Goal: Transaction & Acquisition: Purchase product/service

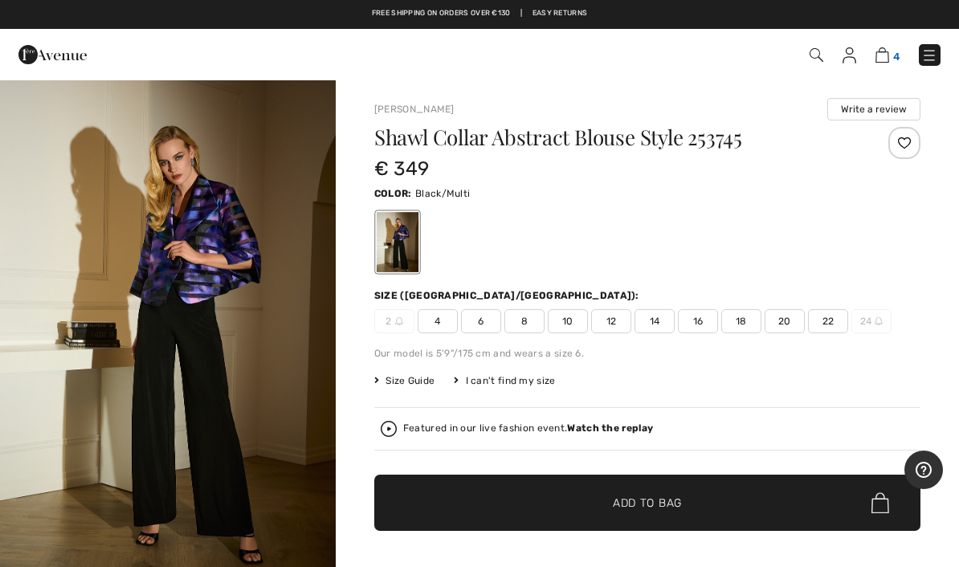
click at [878, 48] on img at bounding box center [882, 54] width 14 height 15
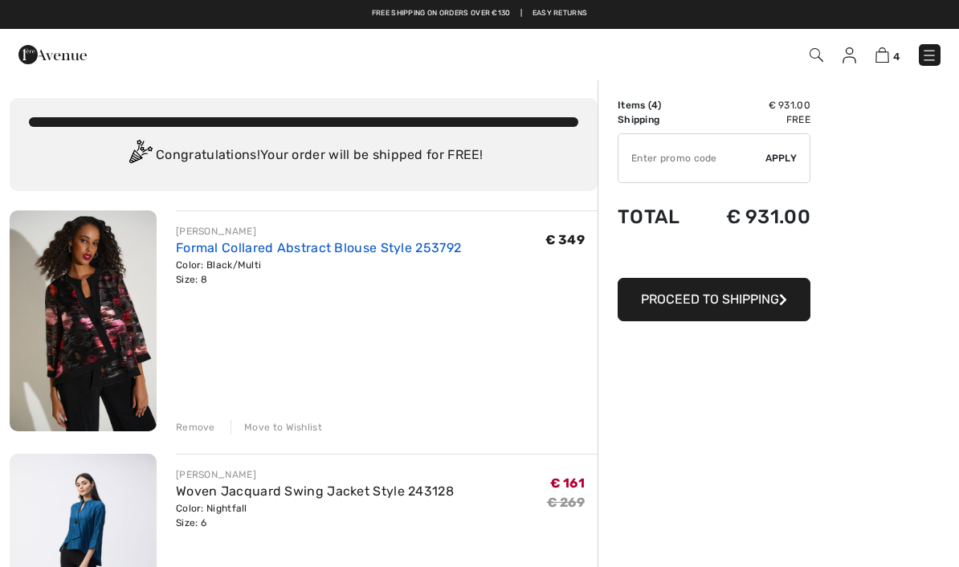
click at [236, 252] on link "Formal Collared Abstract Blouse Style 253792" at bounding box center [318, 247] width 285 height 15
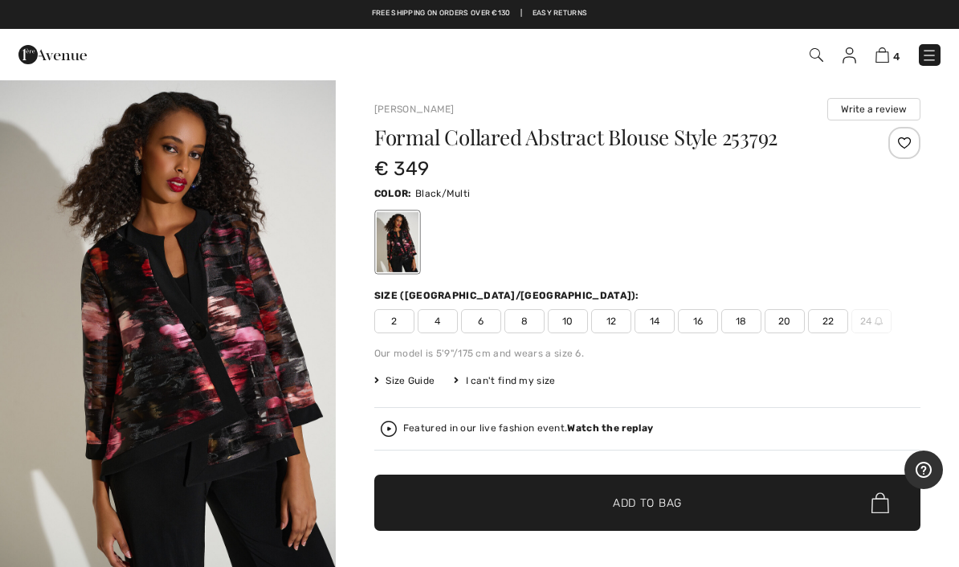
click at [404, 381] on span "Size Guide" at bounding box center [404, 380] width 60 height 14
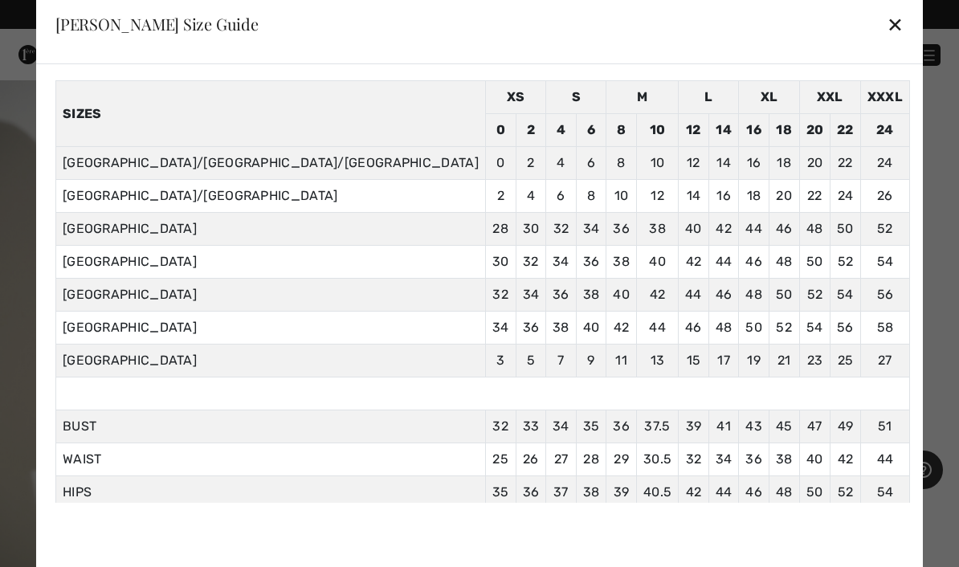
scroll to position [57, 0]
click at [886, 14] on div "✕" at bounding box center [894, 24] width 17 height 34
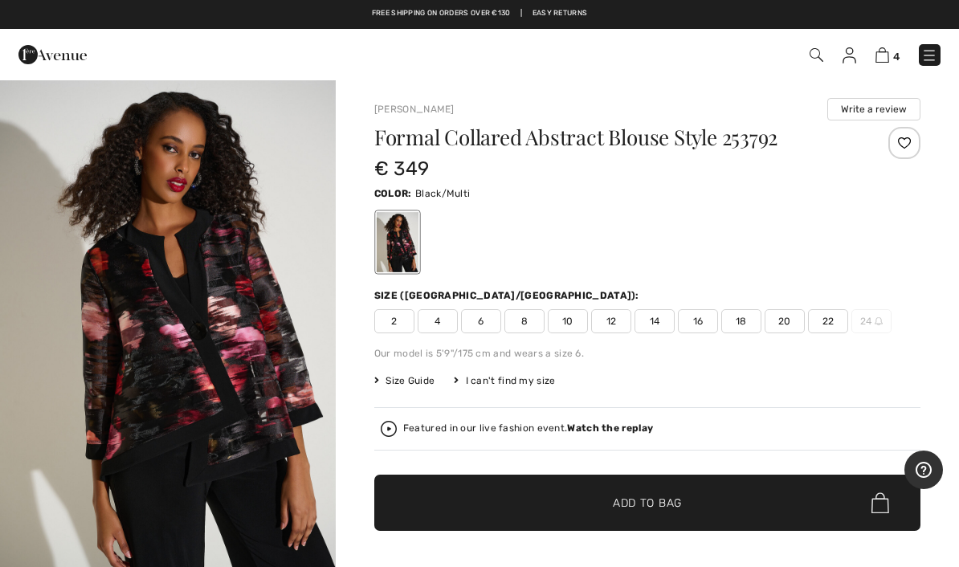
click at [568, 315] on span "10" at bounding box center [568, 321] width 40 height 24
click at [474, 499] on span "✔ Added to Bag Add to Bag" at bounding box center [647, 502] width 546 height 56
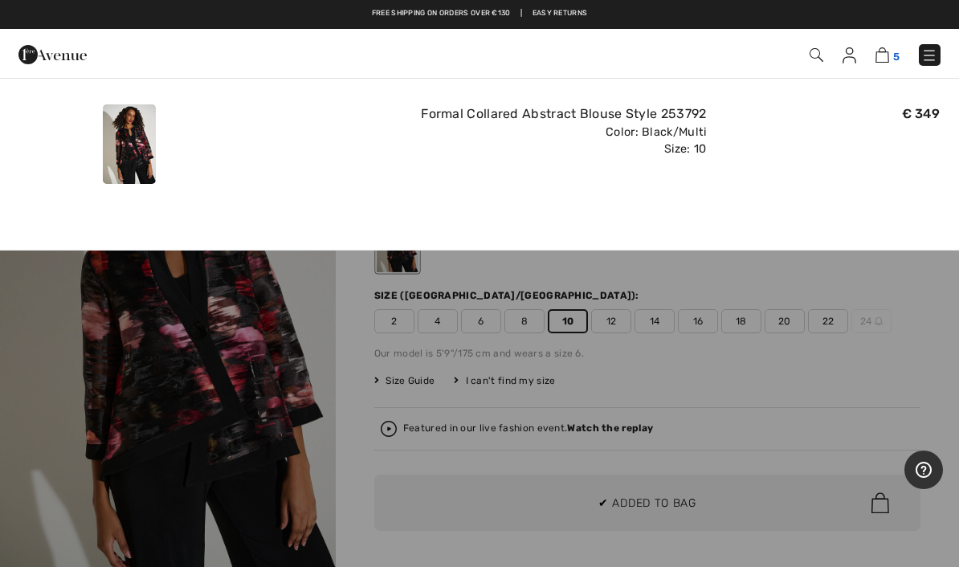
click at [883, 50] on img at bounding box center [882, 54] width 14 height 15
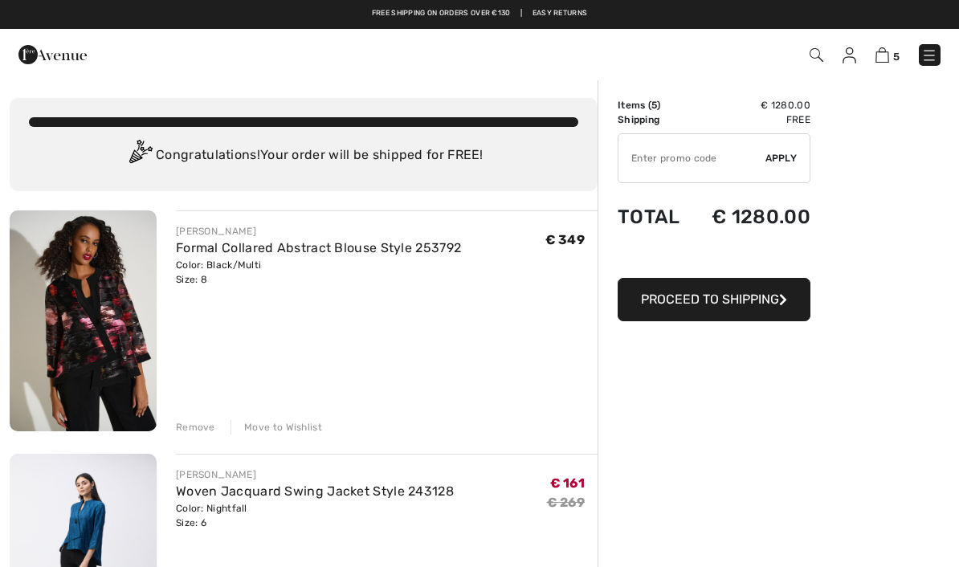
click at [198, 426] on div "Remove" at bounding box center [195, 427] width 39 height 14
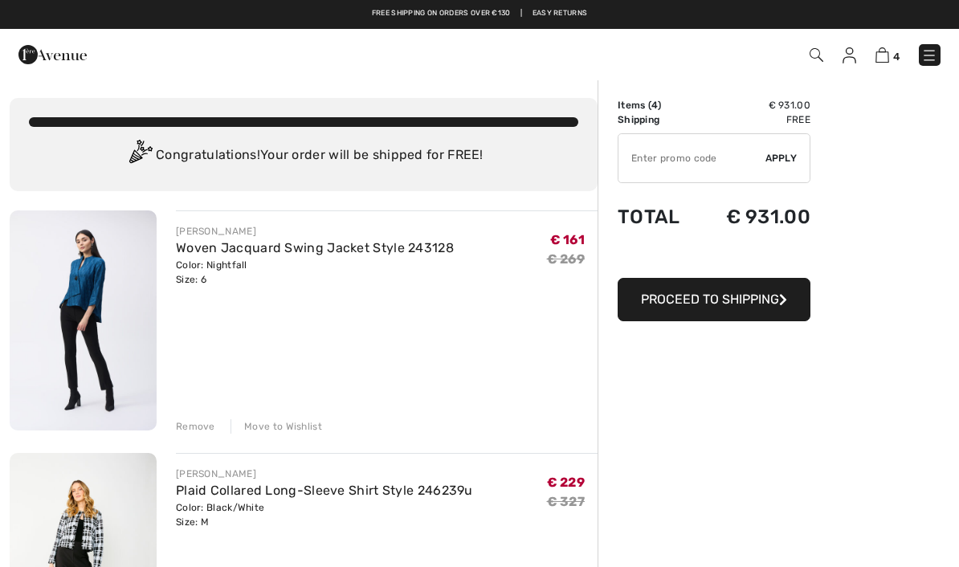
click at [186, 425] on div "Remove" at bounding box center [195, 426] width 39 height 14
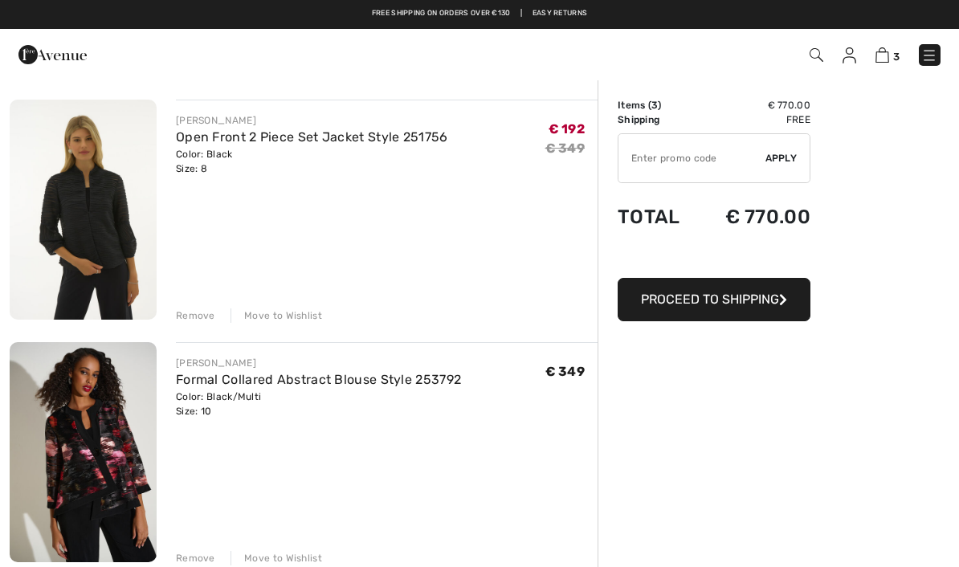
scroll to position [353, 0]
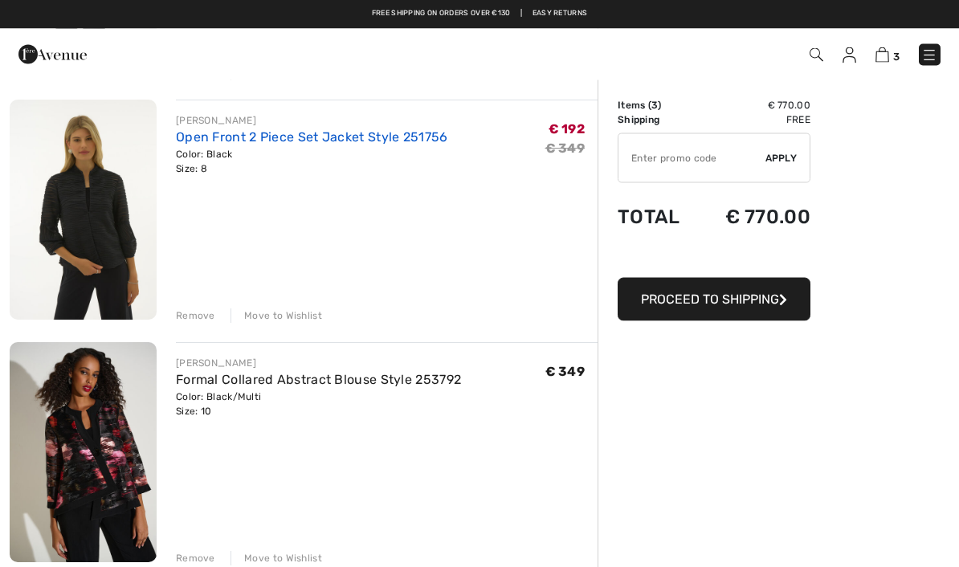
click at [360, 137] on link "Open Front 2 Piece Set Jacket Style 251756" at bounding box center [312, 137] width 272 height 15
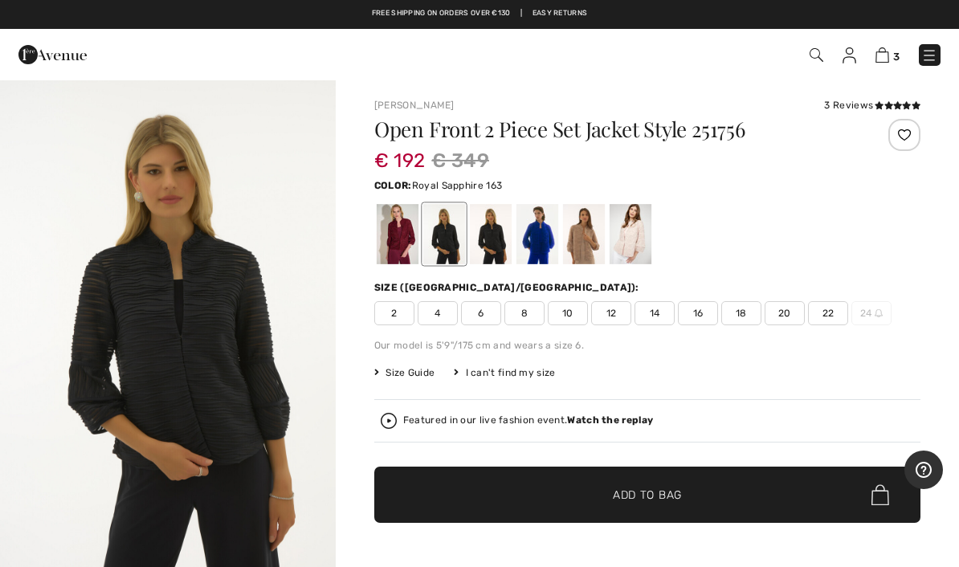
click at [535, 235] on div at bounding box center [537, 234] width 42 height 60
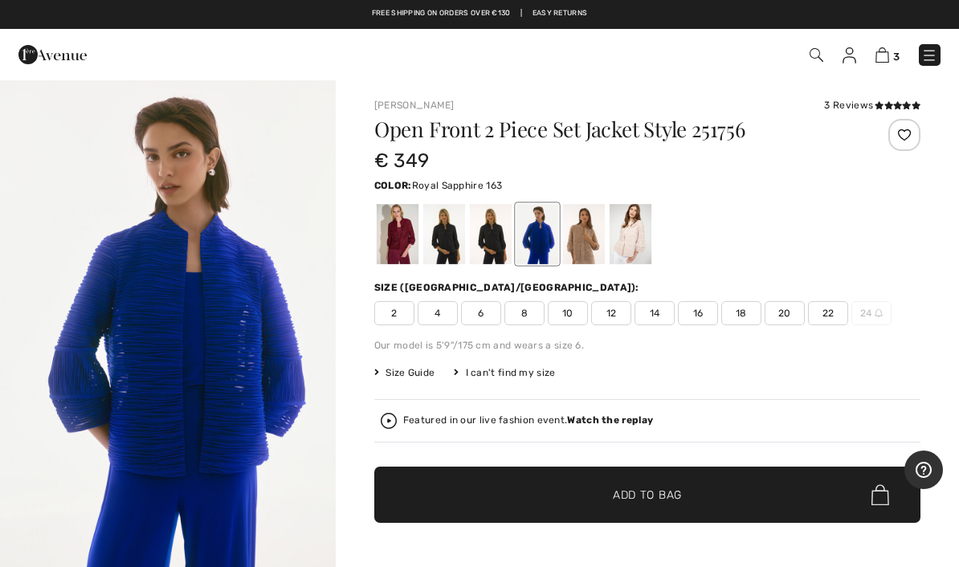
click at [482, 233] on div at bounding box center [491, 234] width 42 height 60
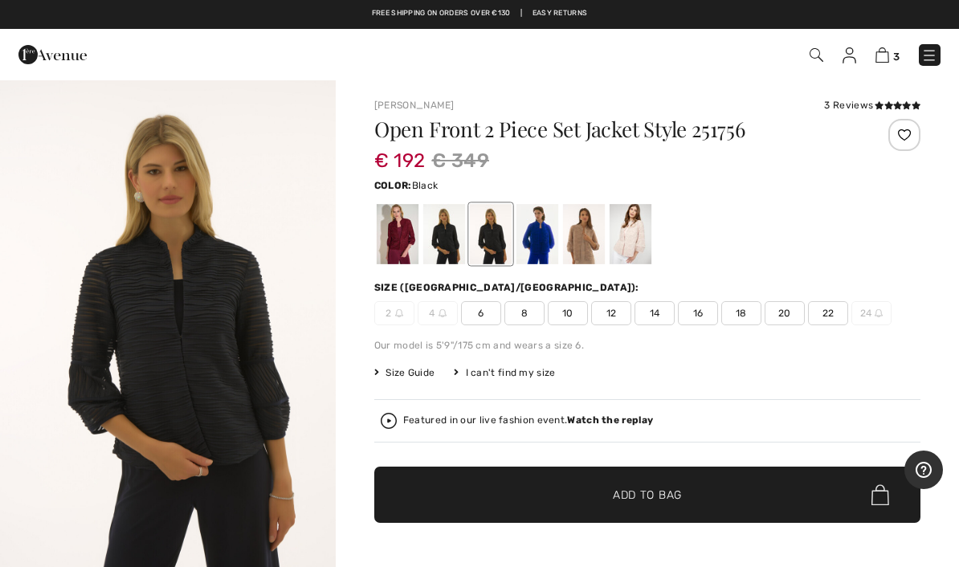
click at [436, 256] on div at bounding box center [444, 234] width 42 height 60
click at [564, 307] on span "10" at bounding box center [568, 313] width 40 height 24
click at [511, 492] on span "✔ Added to Bag Add to Bag" at bounding box center [647, 494] width 546 height 56
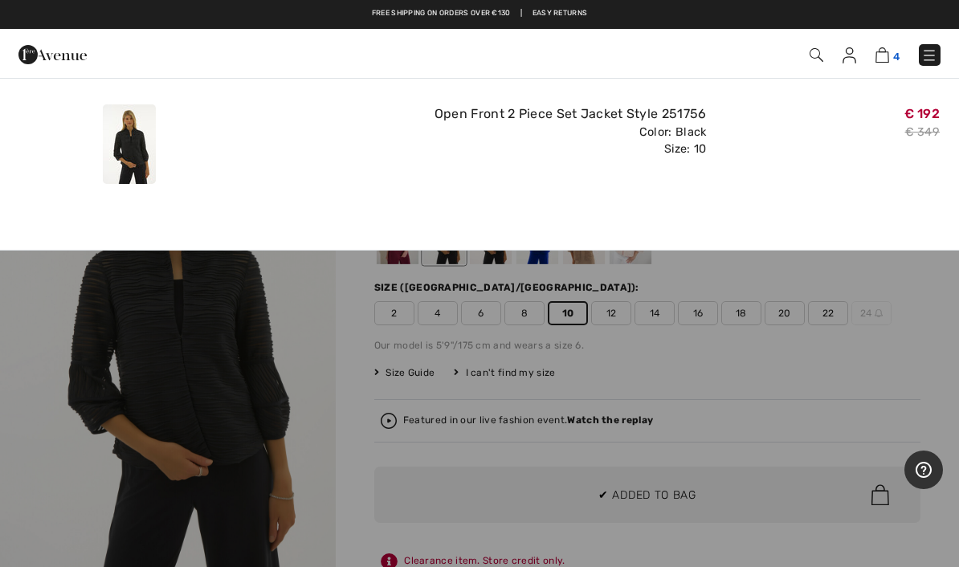
click at [888, 50] on img at bounding box center [882, 54] width 14 height 15
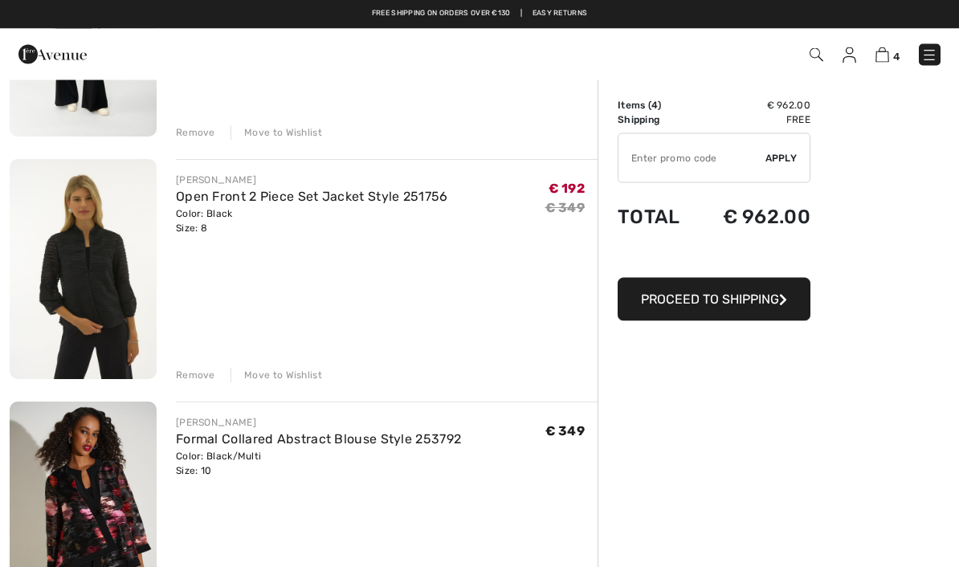
scroll to position [283, 0]
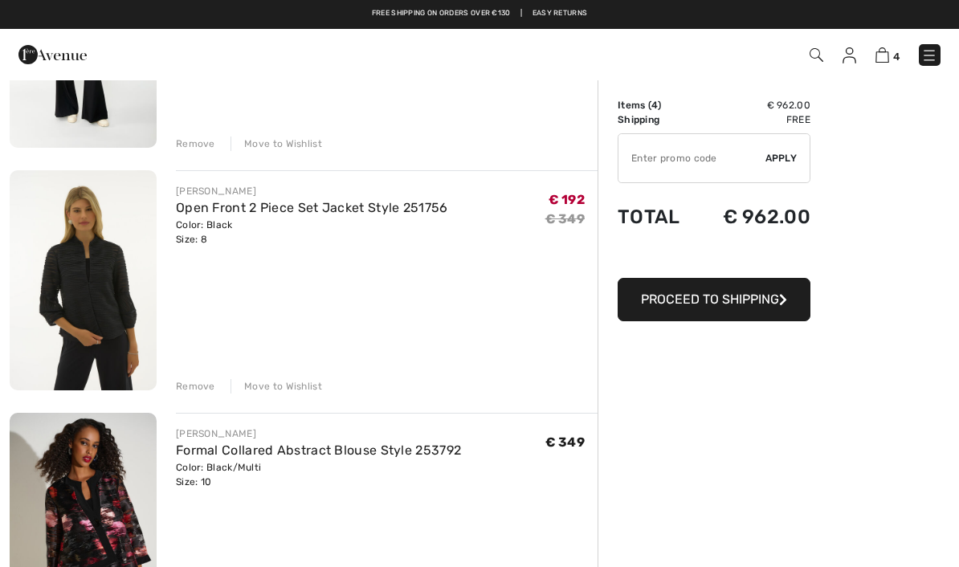
click at [197, 388] on div "Remove" at bounding box center [195, 386] width 39 height 14
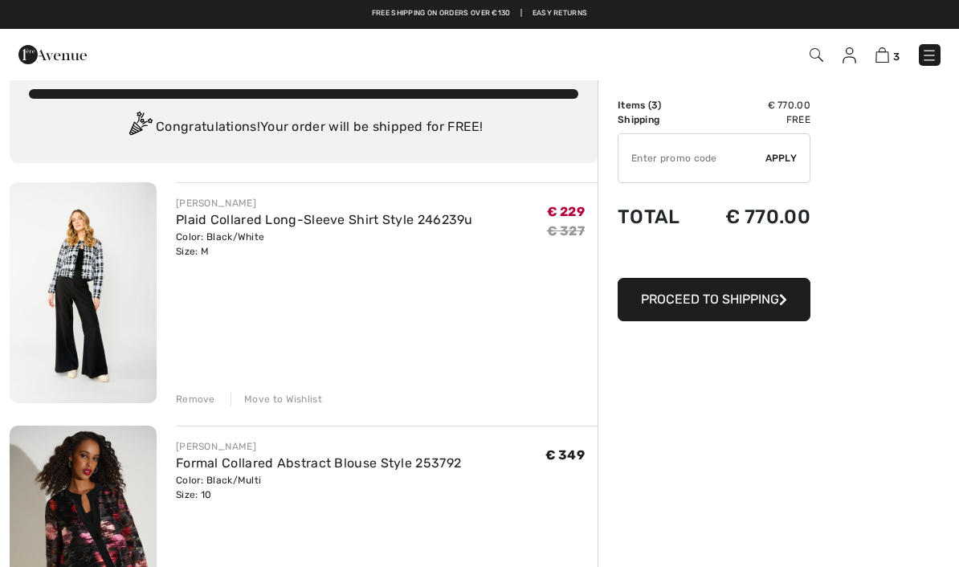
scroll to position [0, 0]
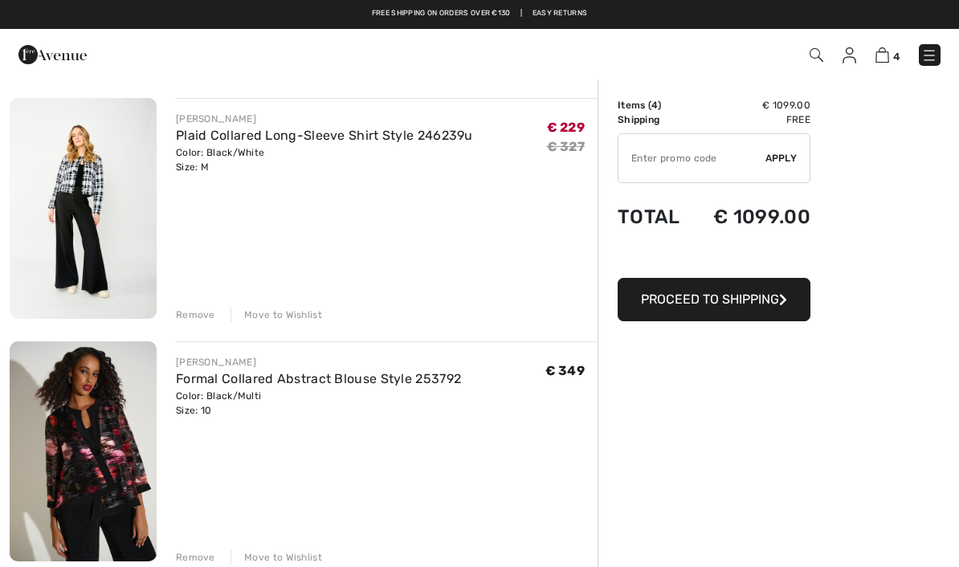
scroll to position [112, 0]
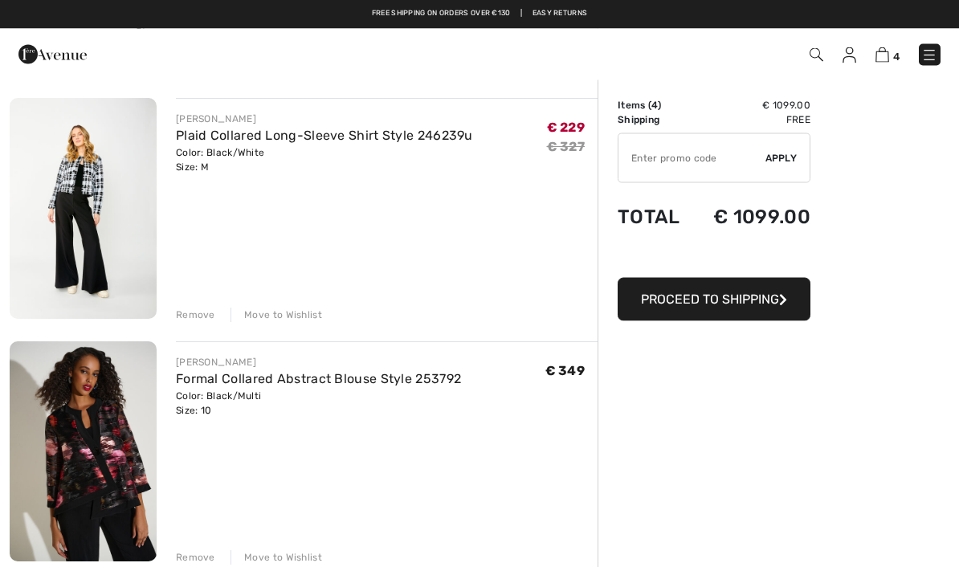
click at [743, 158] on input "TEXT" at bounding box center [691, 158] width 147 height 48
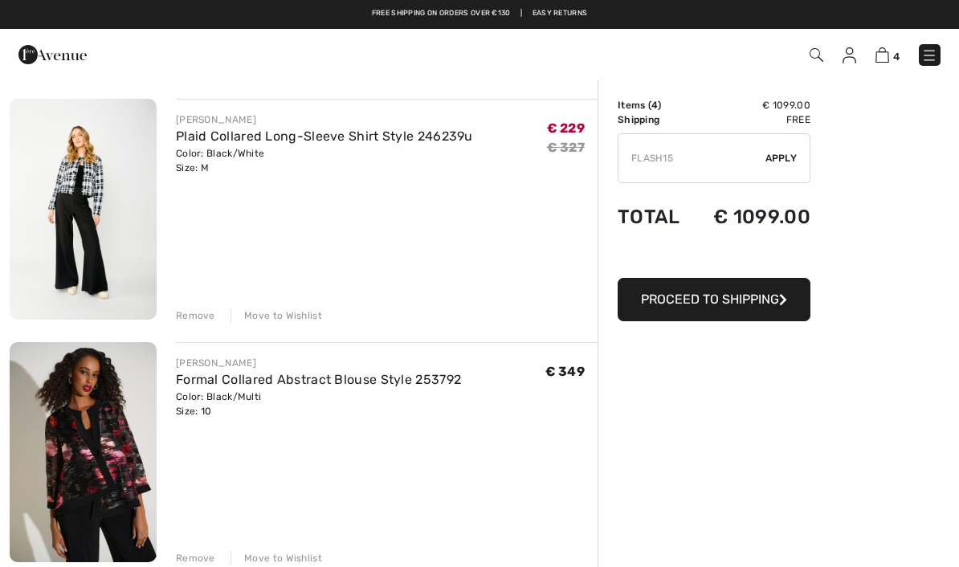
type input "FLASH15"
click at [779, 151] on span "Apply" at bounding box center [781, 158] width 32 height 14
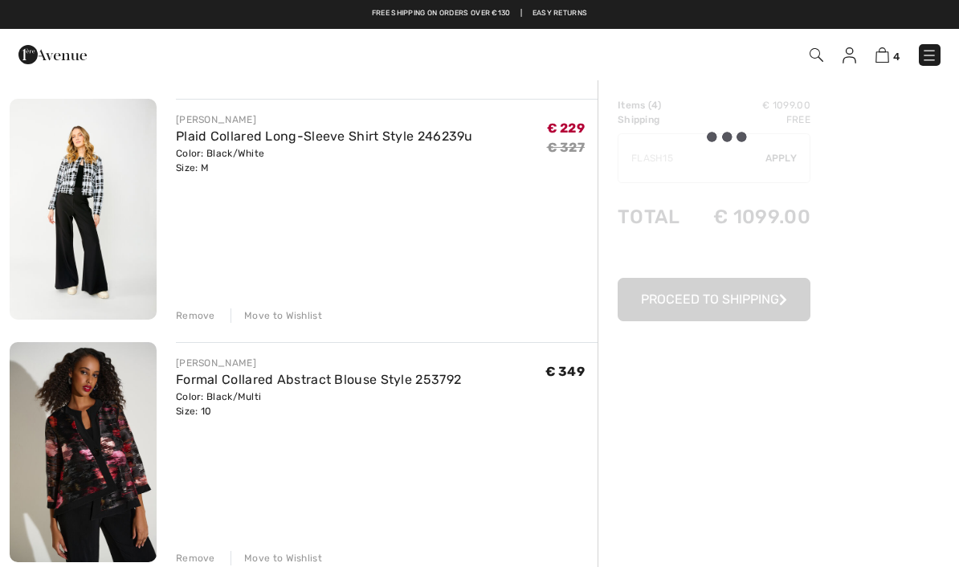
scroll to position [112, 0]
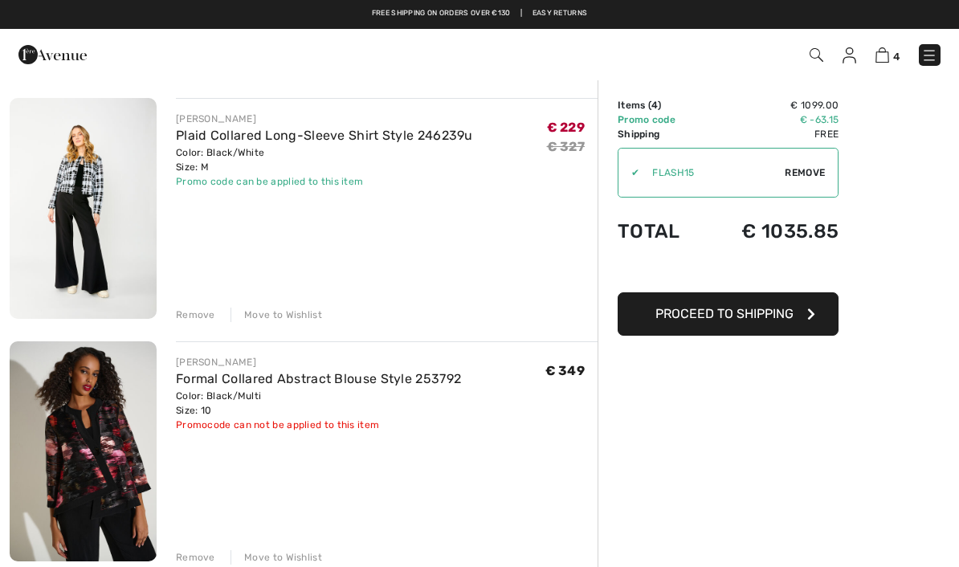
click at [712, 317] on span "Proceed to Shipping" at bounding box center [724, 313] width 138 height 15
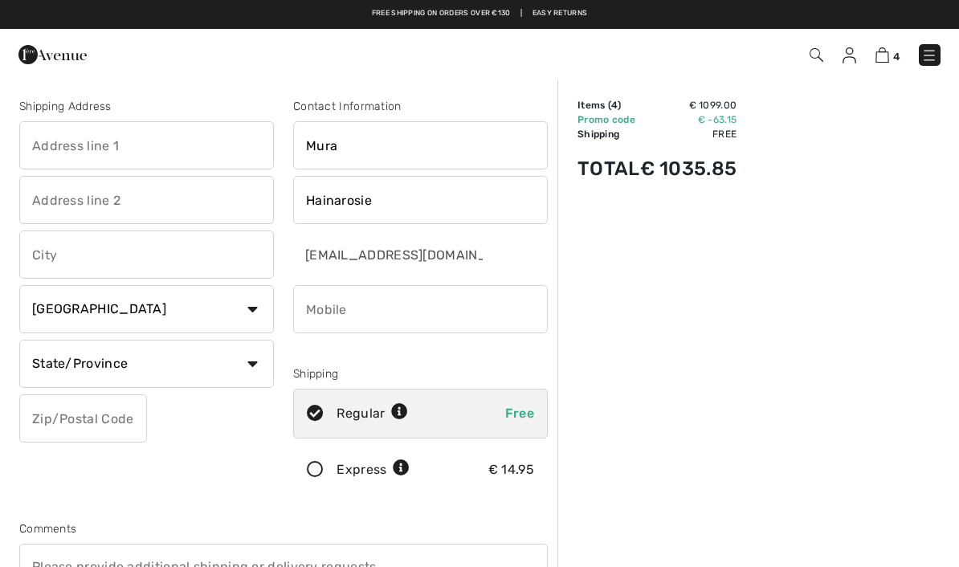
click at [245, 311] on select "Country Canada United States Afghanistan Aland Islands Albania Algeria American…" at bounding box center [146, 309] width 255 height 48
select select "RO"
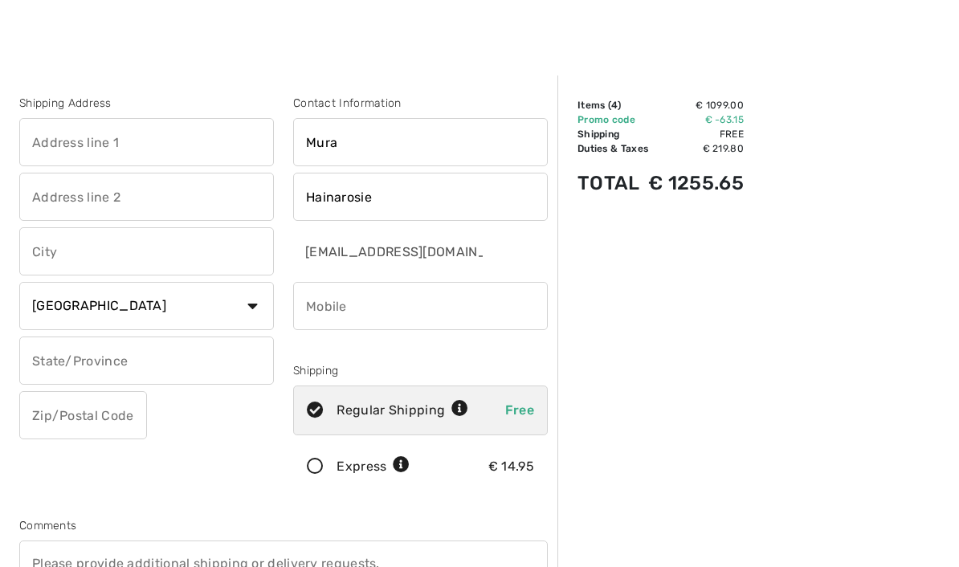
scroll to position [25, 0]
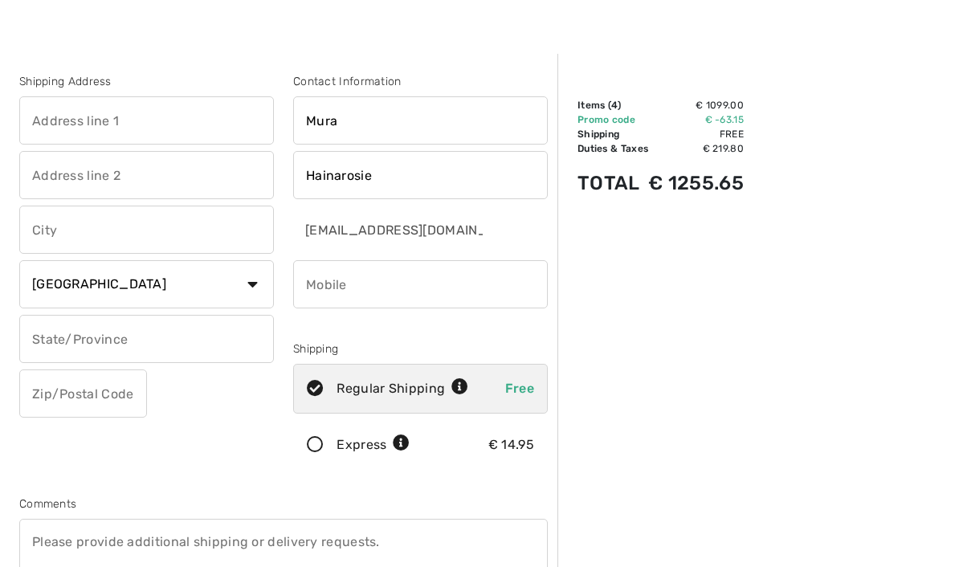
click at [144, 104] on input "text" at bounding box center [146, 120] width 255 height 48
type input "Str. Dr. Leonte Anastasievici nr. 22"
type input "Bucuresti"
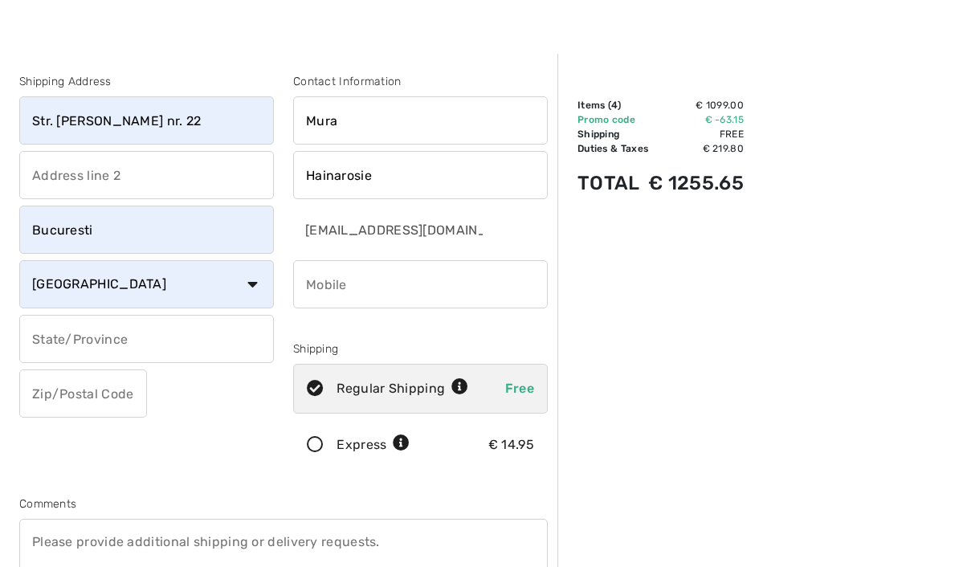
type input "București"
type input "050641"
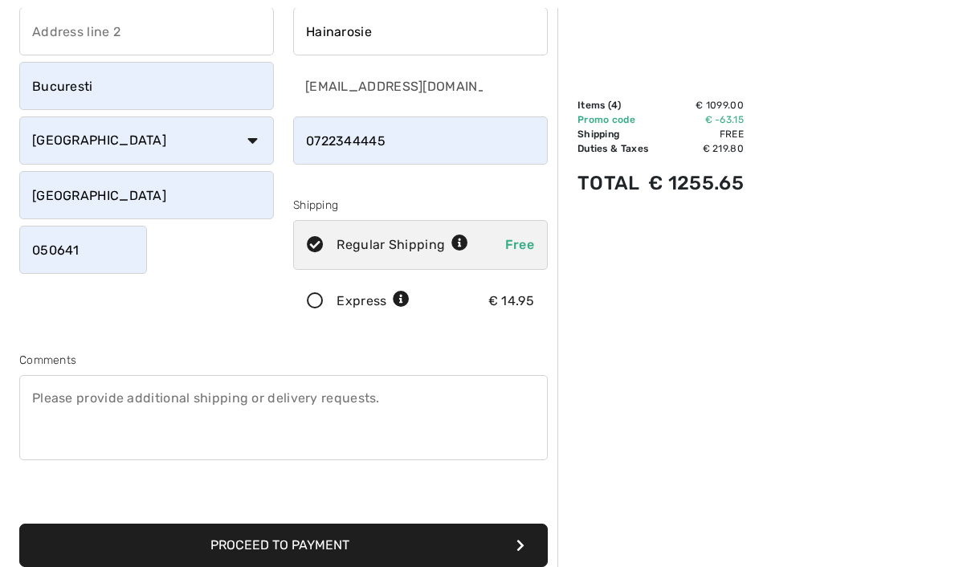
scroll to position [173, 0]
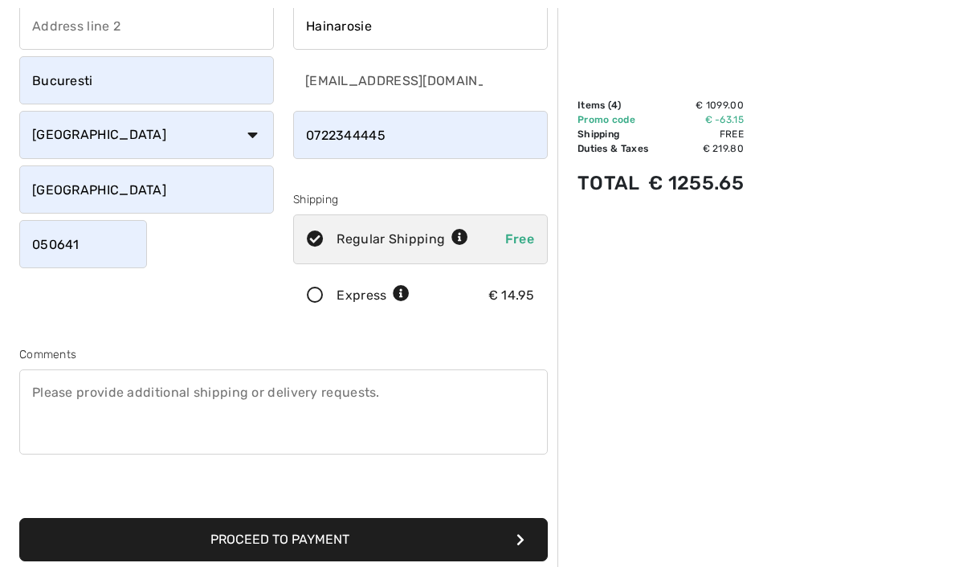
click at [305, 136] on input "phone" at bounding box center [420, 136] width 255 height 48
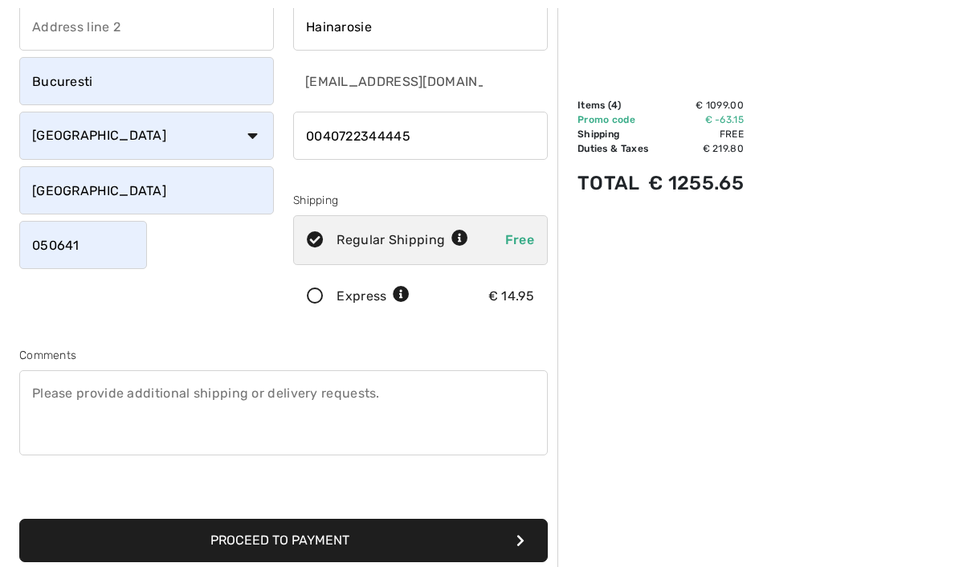
type input "0040722344445"
click at [780, 328] on div "Order Summary Details Items ( 4 ) € 1099.00 Promo code € -63.15 Shipping Free T…" at bounding box center [757, 427] width 401 height 1044
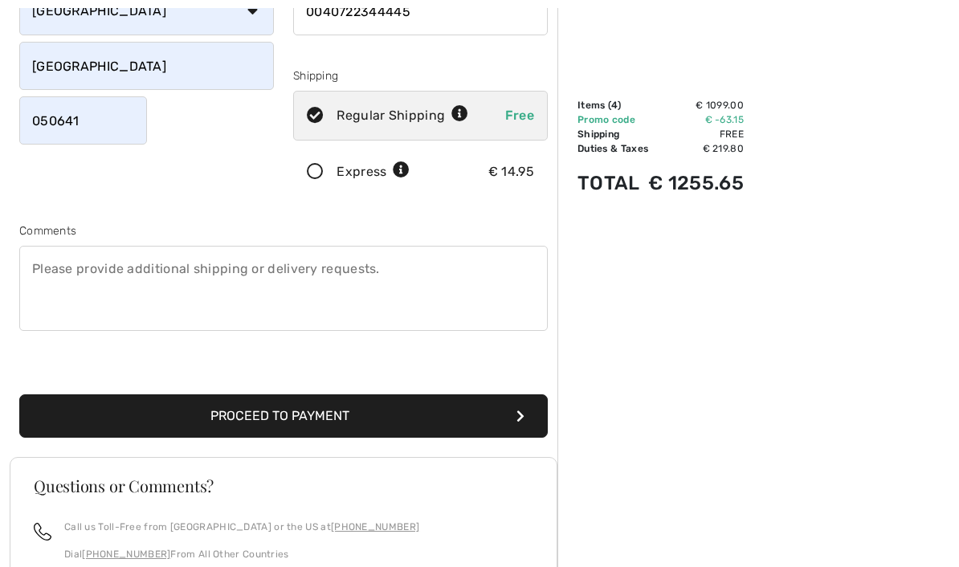
scroll to position [311, 0]
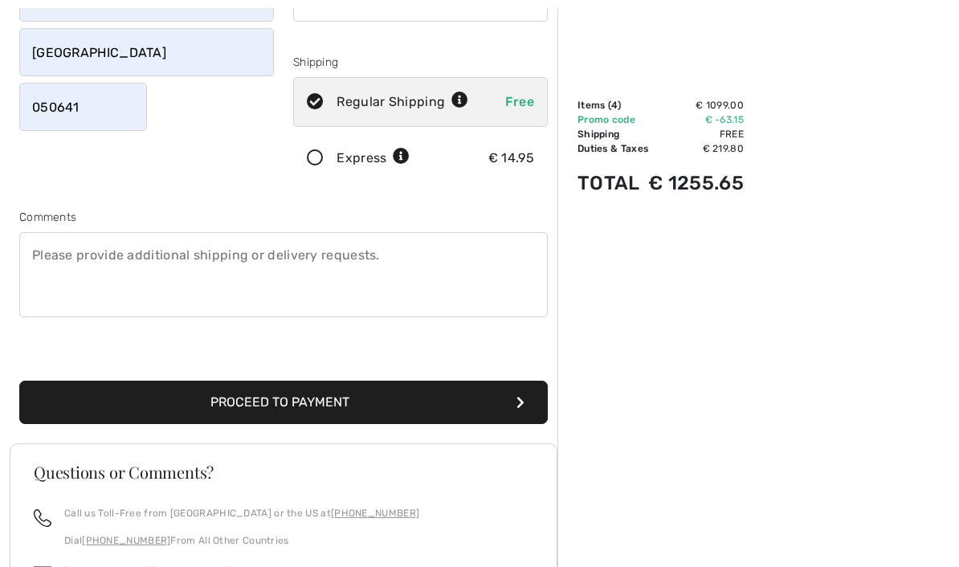
click at [428, 397] on button "Proceed to Payment" at bounding box center [283, 402] width 528 height 43
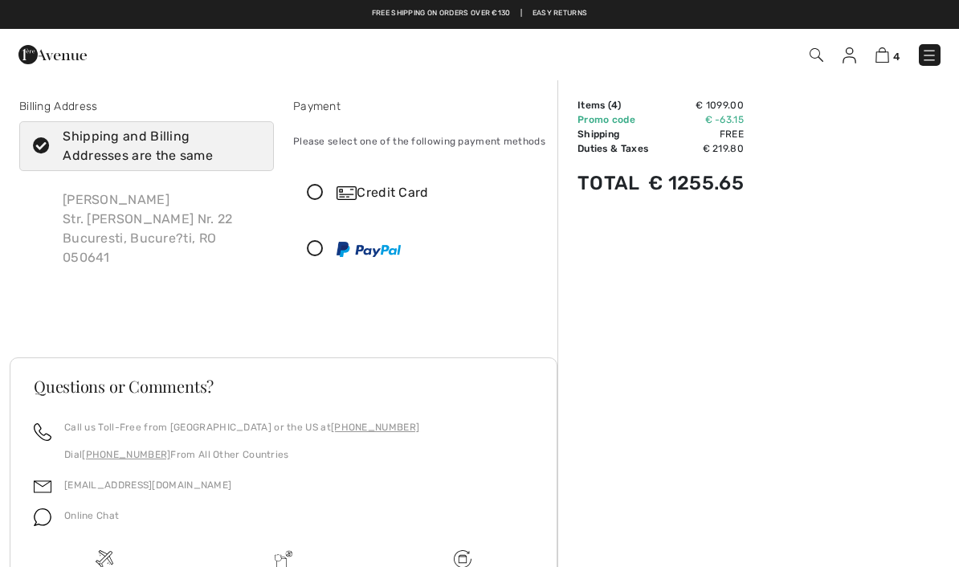
click at [319, 192] on icon at bounding box center [315, 193] width 43 height 17
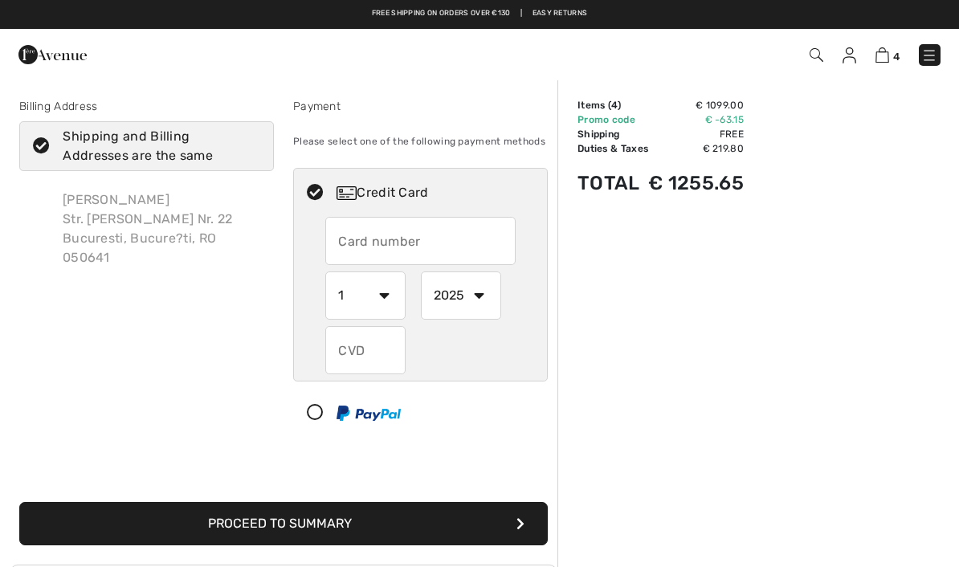
click at [406, 232] on input "text" at bounding box center [419, 241] width 189 height 48
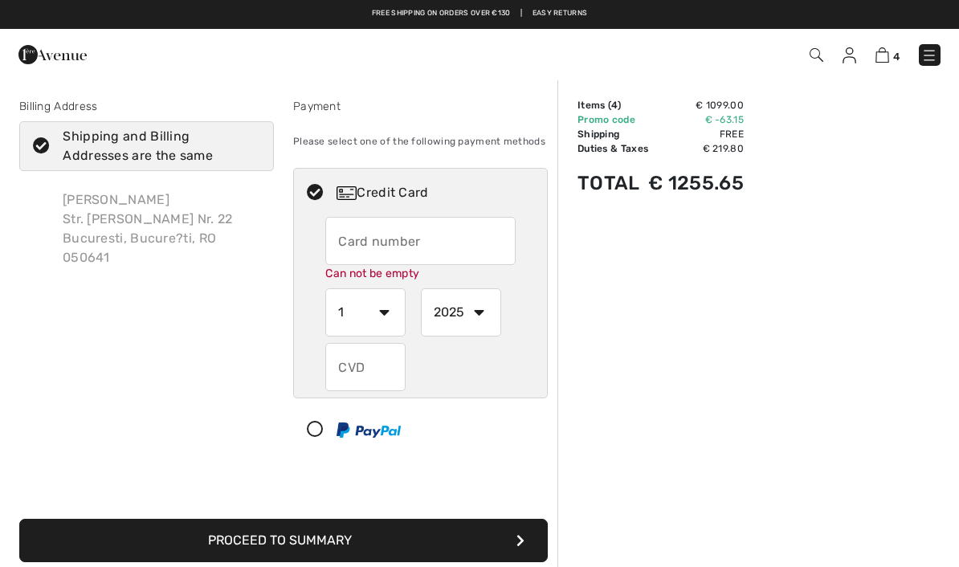
type input "[CREDIT_CARD_NUMBER]"
select select "3"
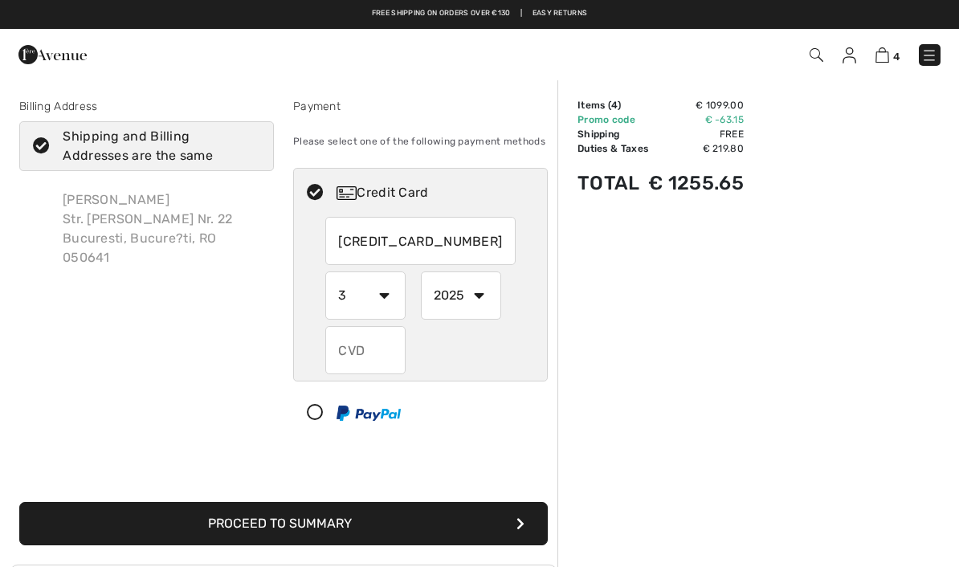
select select "2029"
type input "868"
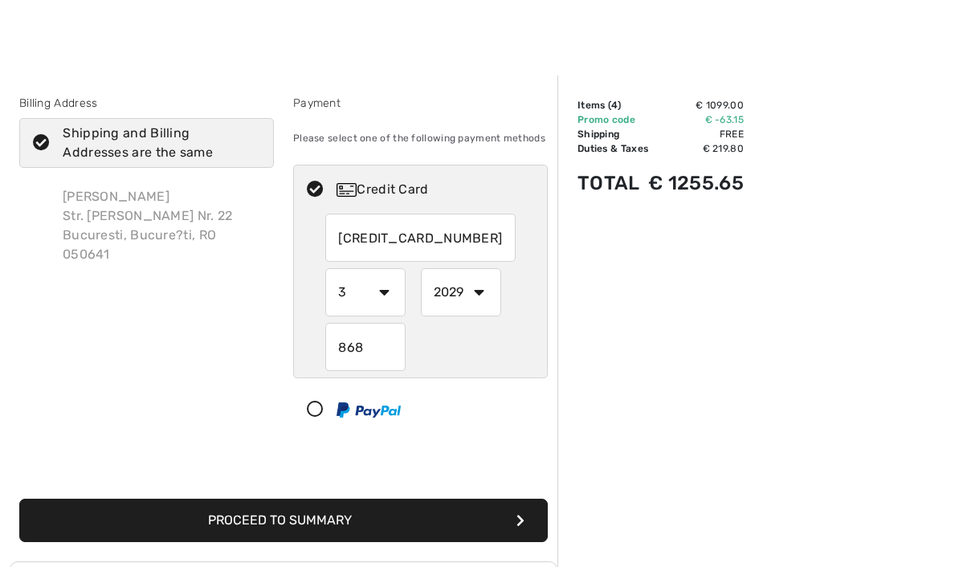
click at [329, 519] on button "Proceed to Summary" at bounding box center [283, 520] width 528 height 43
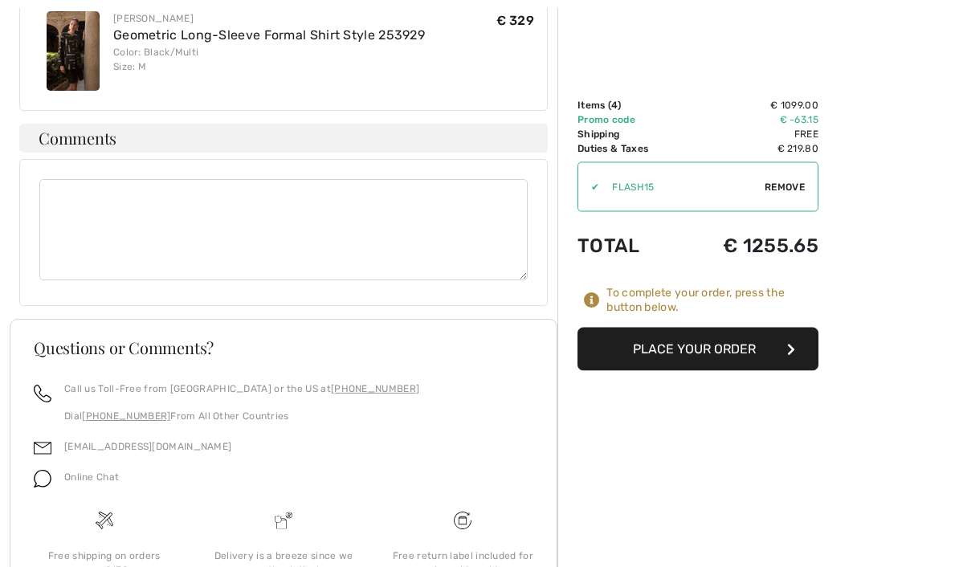
scroll to position [1333, 0]
click at [675, 352] on button "Place Your Order" at bounding box center [697, 349] width 241 height 43
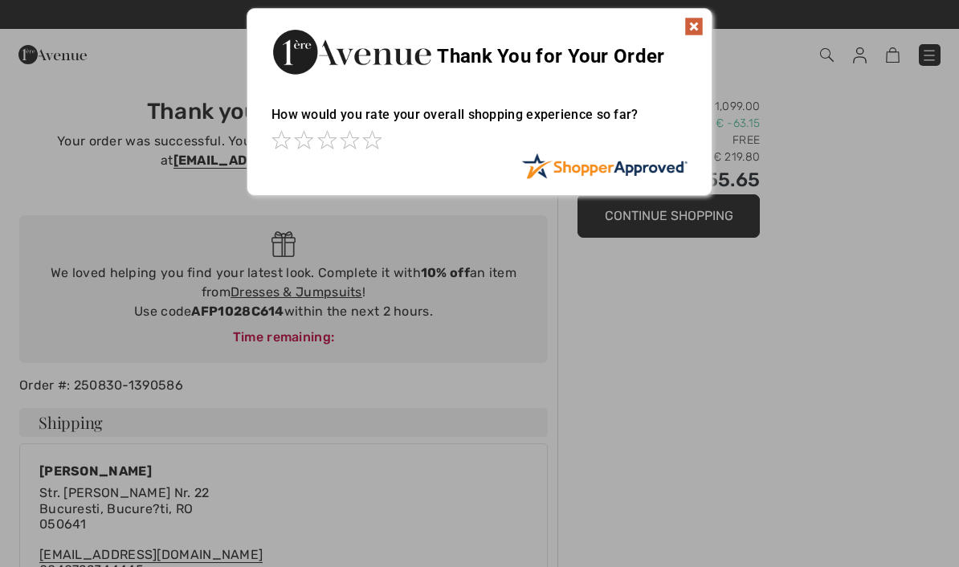
click at [698, 18] on img at bounding box center [693, 26] width 19 height 19
